Goal: Entertainment & Leisure: Consume media (video, audio)

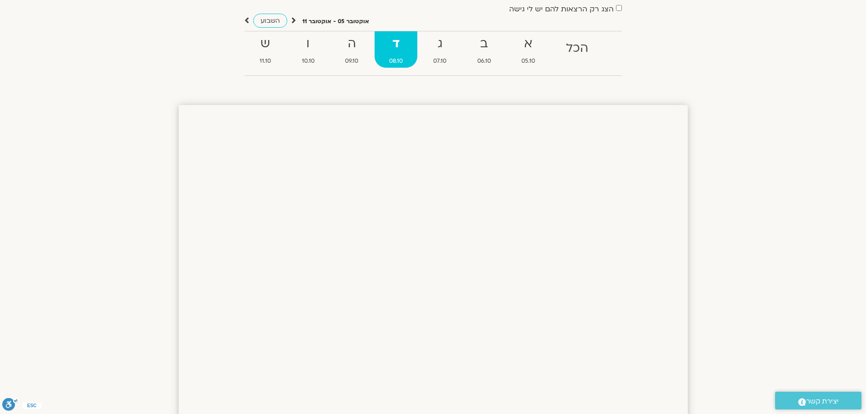
scroll to position [29, 0]
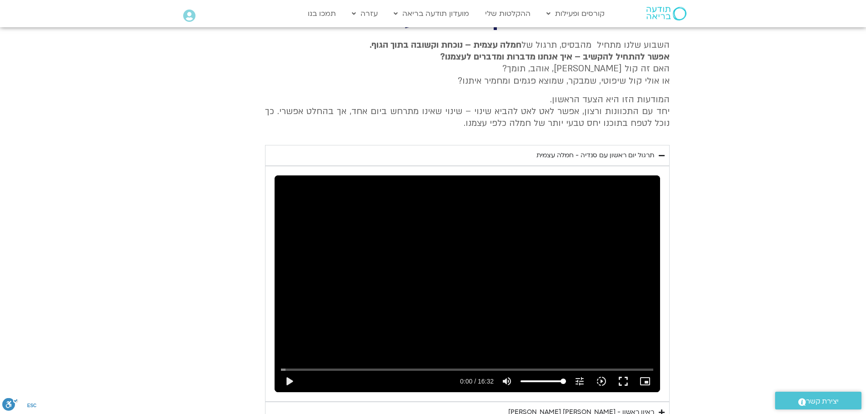
scroll to position [390, 0]
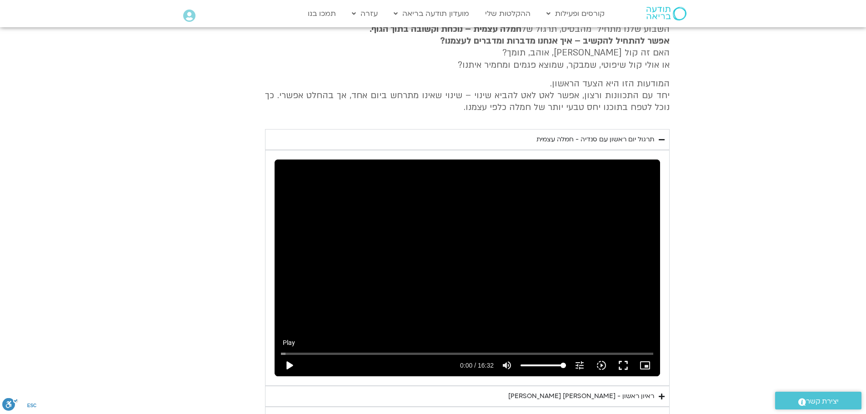
click at [286, 369] on button "play_arrow" at bounding box center [289, 366] width 22 height 22
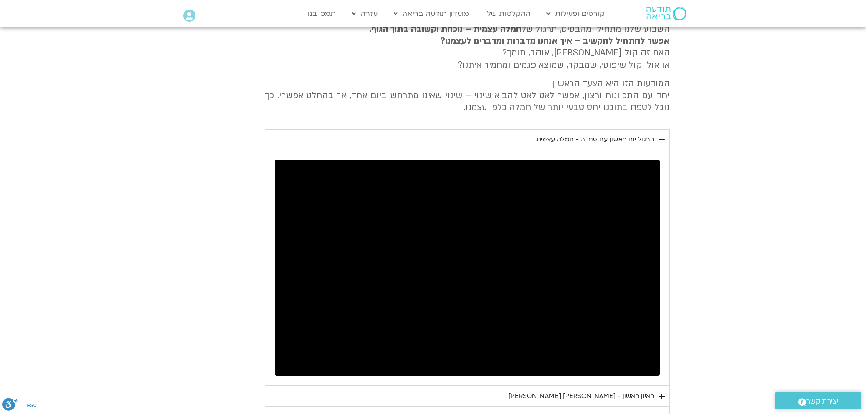
click at [774, 128] on section "יום ראשון - חמלה עצמית השבוע שלנו מתחיל מהבסיס, תרגול של חמלה עצמית – נוכחת וקש…" at bounding box center [433, 221] width 866 height 453
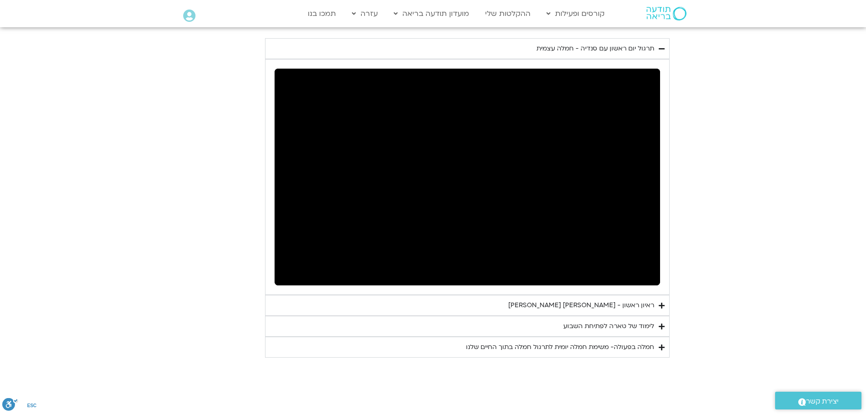
scroll to position [436, 0]
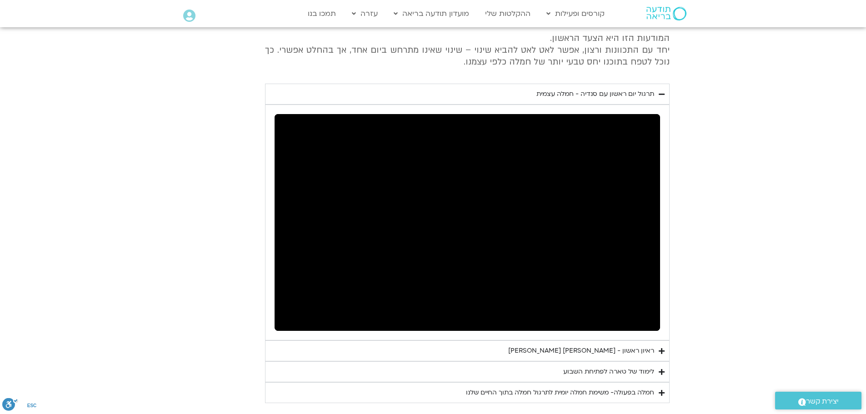
click at [797, 137] on section "יום ראשון - חמלה עצמית השבוע שלנו מתחיל מהבסיס, תרגול של חמלה עצמית – נוכחת וקש…" at bounding box center [433, 176] width 866 height 453
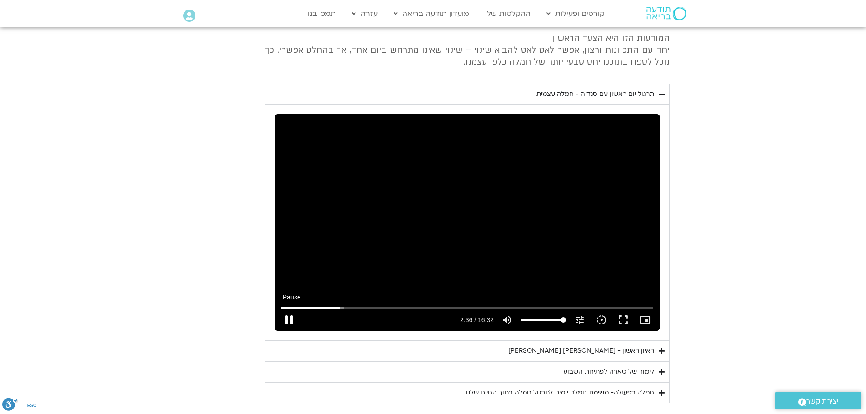
click at [288, 325] on button "pause" at bounding box center [289, 320] width 22 height 22
type input "156.78522"
